Goal: Task Accomplishment & Management: Manage account settings

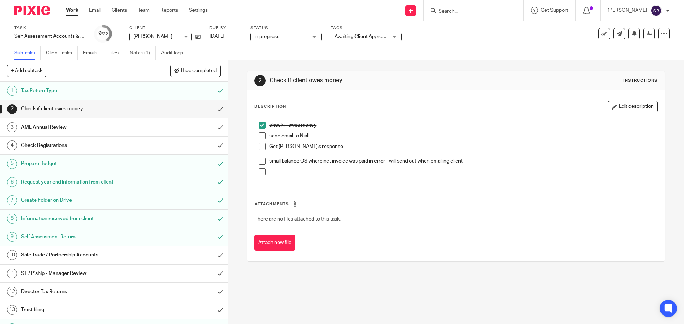
click at [463, 11] on input "Search" at bounding box center [470, 12] width 64 height 6
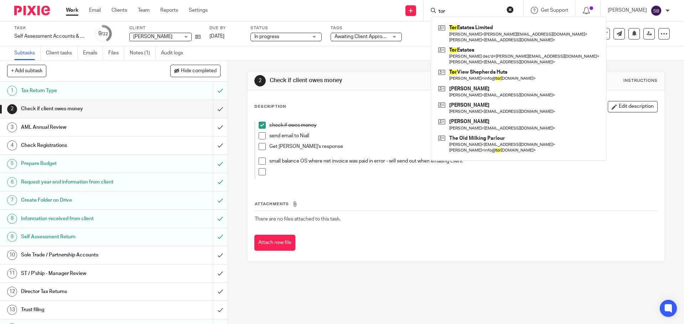
type input "tor"
click at [71, 12] on link "Work" at bounding box center [72, 10] width 12 height 7
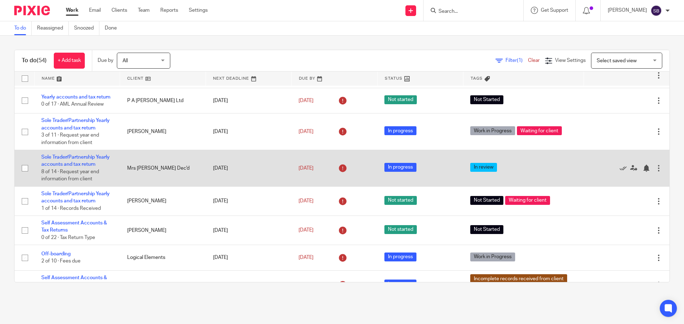
scroll to position [36, 0]
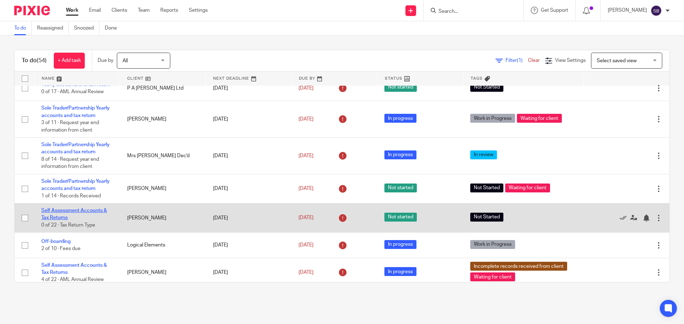
click at [81, 220] on link "Self Assessment Accounts & Tax Returns" at bounding box center [74, 214] width 66 height 12
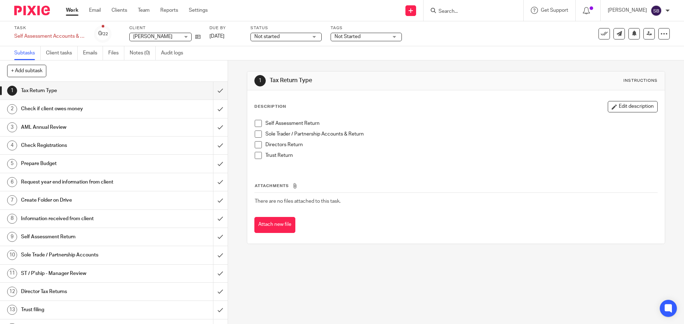
click at [394, 38] on div "Not Started" at bounding box center [366, 37] width 71 height 9
drag, startPoint x: 440, startPoint y: 40, endPoint x: 410, endPoint y: 40, distance: 30.3
click at [441, 40] on div "Task Self Assessment Accounts & Tax Returns Save Self Assessment Accounts & Tax…" at bounding box center [287, 33] width 546 height 17
click at [72, 11] on link "Work" at bounding box center [72, 10] width 12 height 7
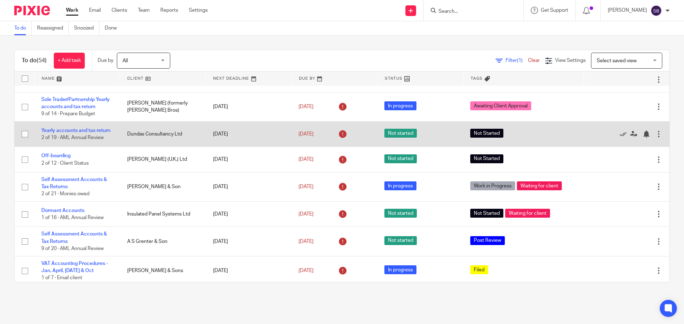
scroll to position [534, 0]
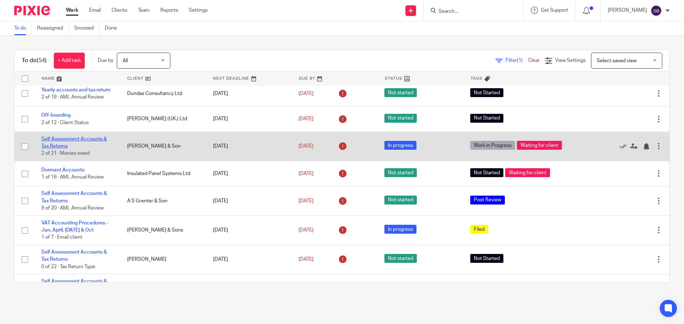
click at [74, 149] on link "Self Assessment Accounts & Tax Returns" at bounding box center [74, 143] width 66 height 12
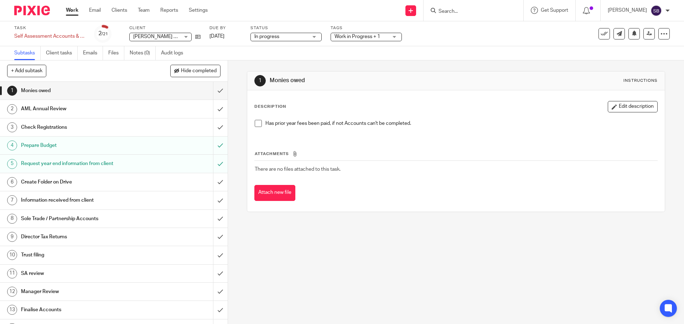
click at [76, 10] on link "Work" at bounding box center [72, 10] width 12 height 7
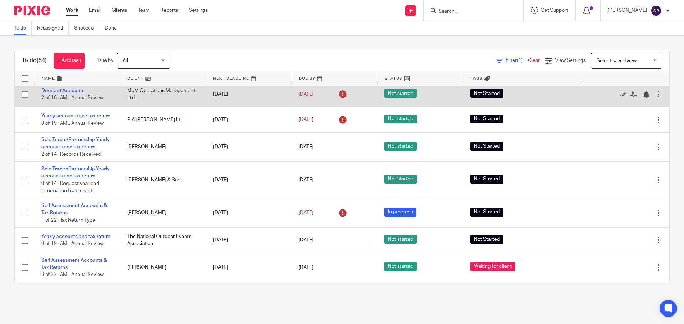
scroll to position [1492, 0]
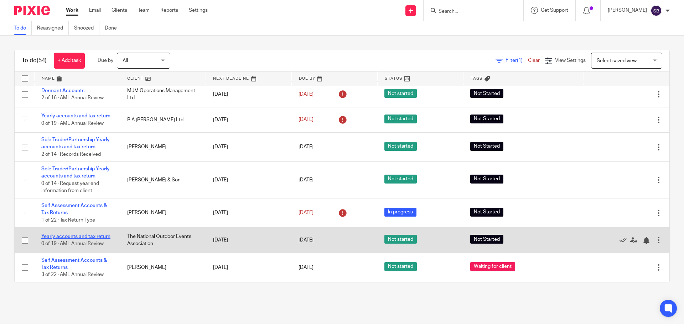
click at [78, 234] on link "Yearly accounts and tax return" at bounding box center [75, 236] width 69 height 5
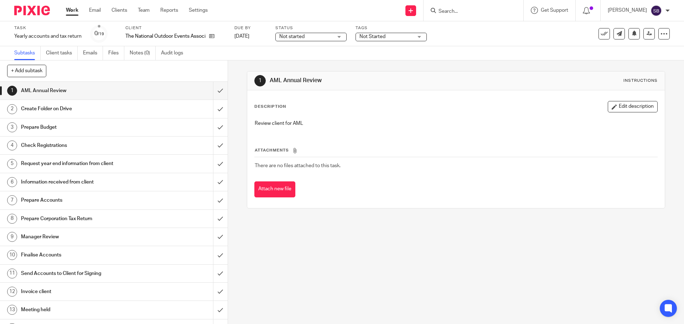
click at [420, 35] on div "Not Started" at bounding box center [390, 37] width 71 height 9
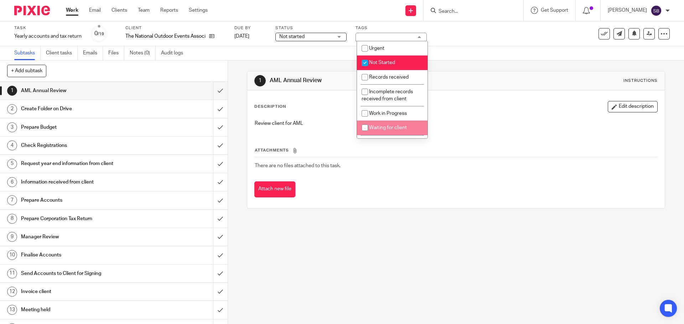
click at [366, 129] on input "checkbox" at bounding box center [365, 128] width 14 height 14
checkbox input "true"
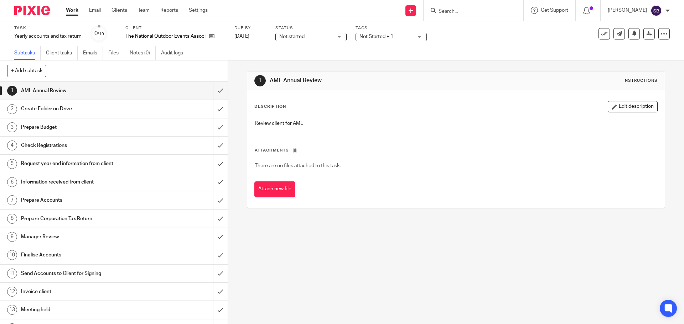
click at [480, 42] on div "Task Yearly accounts and tax return Save Yearly accounts and tax return 0 /19 C…" at bounding box center [342, 33] width 684 height 25
click at [73, 10] on link "Work" at bounding box center [72, 10] width 12 height 7
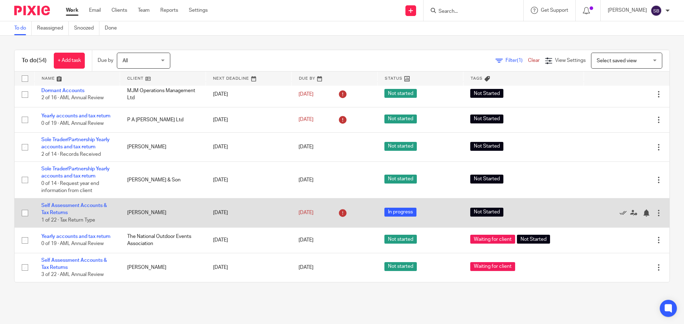
scroll to position [1492, 0]
